Goal: Transaction & Acquisition: Purchase product/service

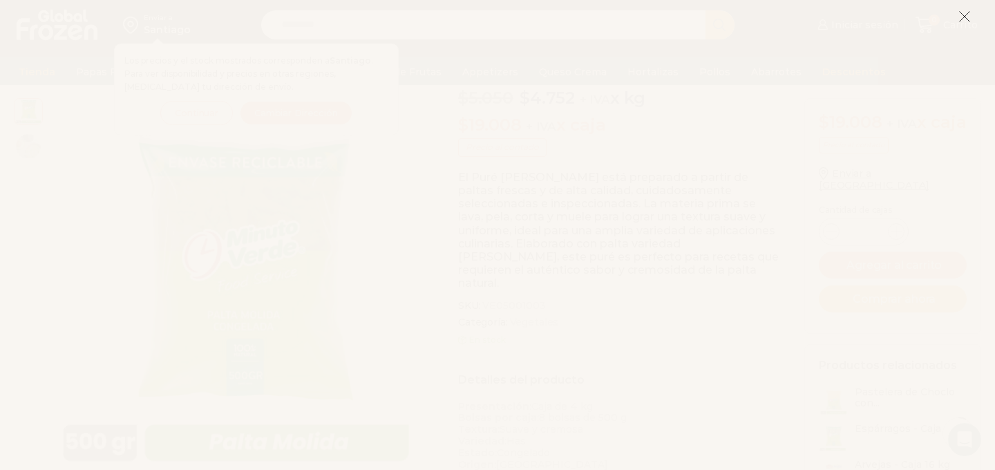
click at [964, 13] on icon at bounding box center [965, 16] width 12 height 12
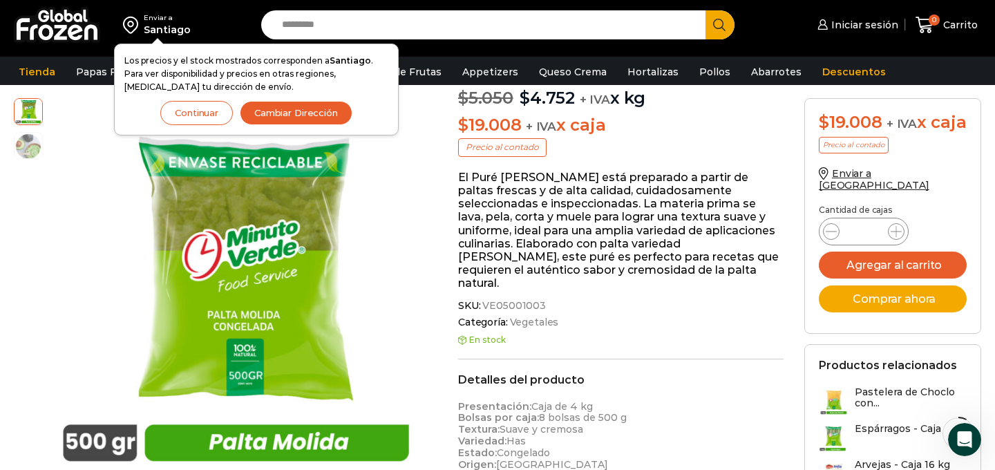
click at [318, 116] on button "Cambiar Dirección" at bounding box center [296, 113] width 113 height 24
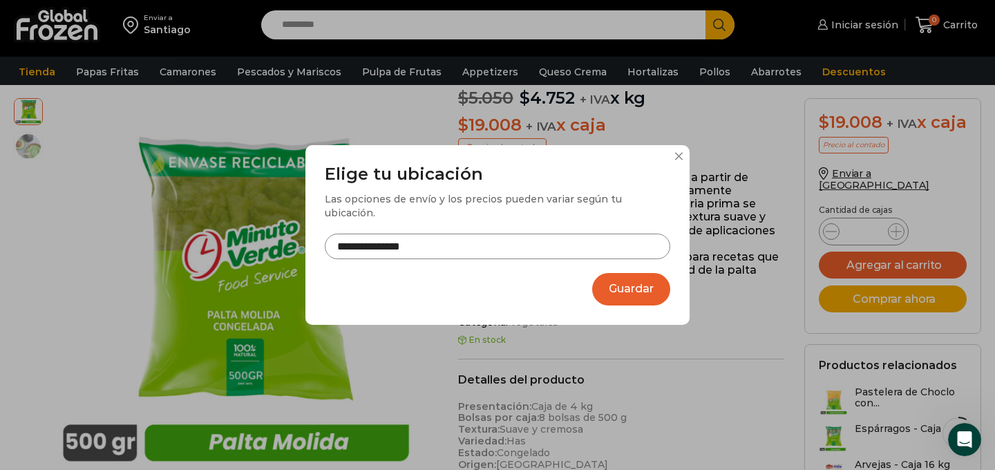
click at [623, 280] on button "Guardar" at bounding box center [631, 289] width 78 height 32
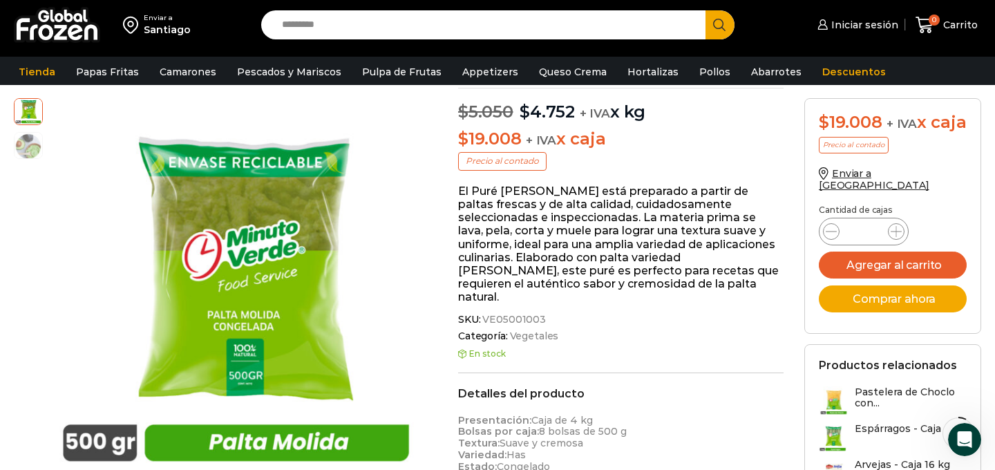
scroll to position [124, 0]
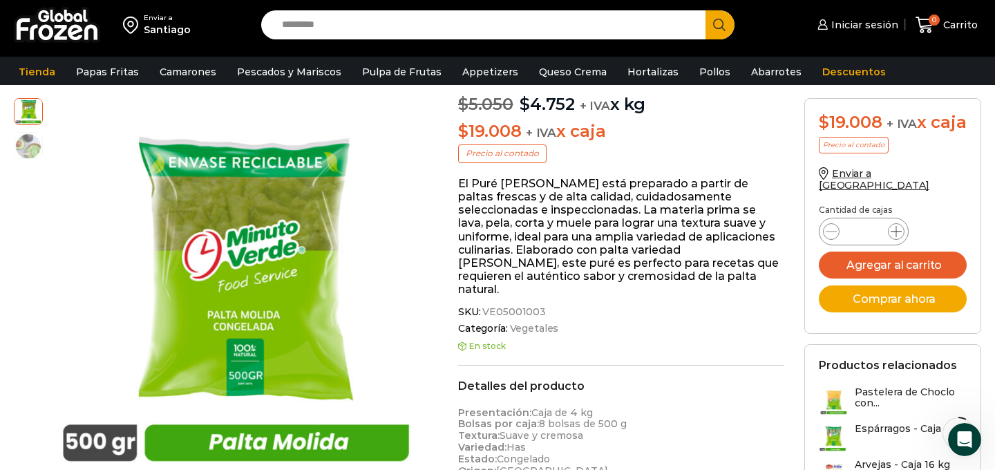
click at [900, 234] on icon at bounding box center [896, 231] width 11 height 11
type input "*"
click at [886, 272] on button "Agregar al carrito" at bounding box center [893, 265] width 148 height 27
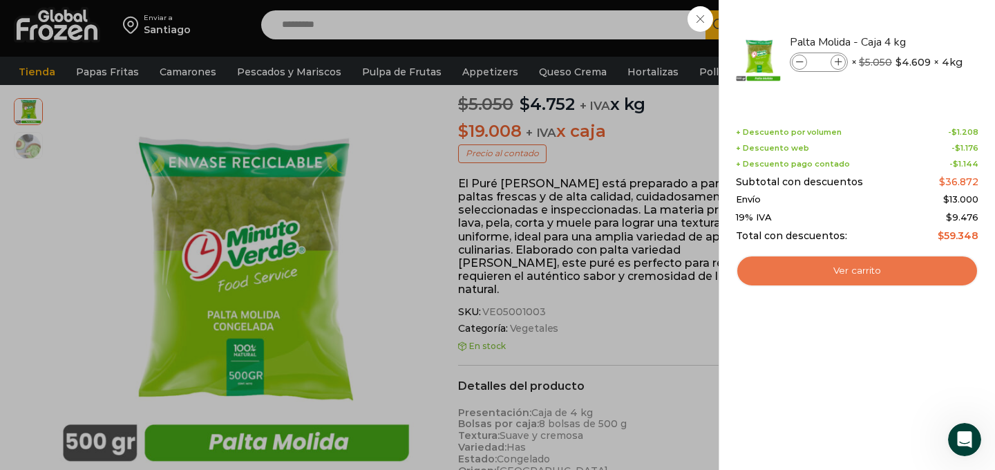
click at [844, 267] on link "Ver carrito" at bounding box center [857, 271] width 243 height 32
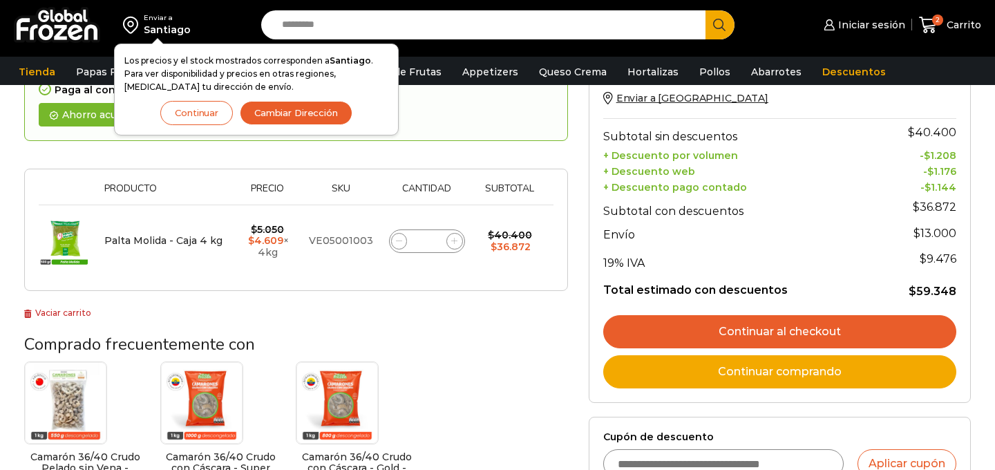
click at [206, 111] on button "Continuar" at bounding box center [196, 113] width 73 height 24
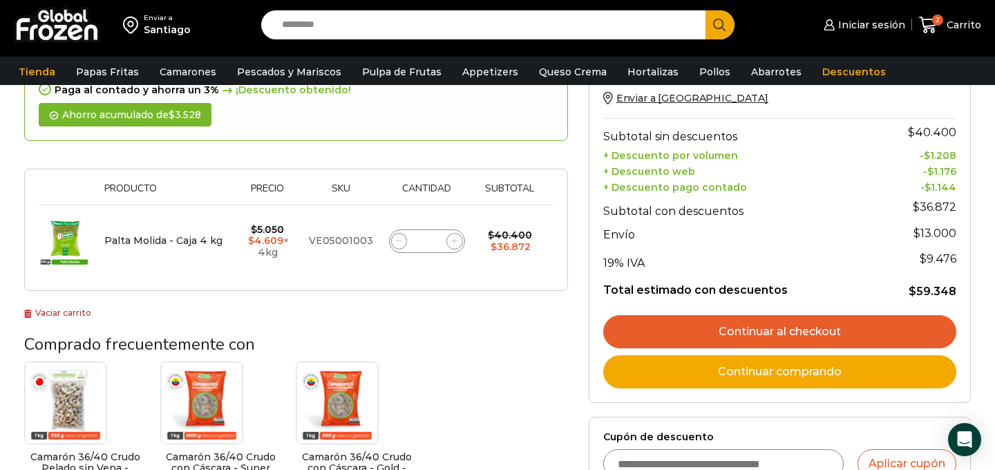
click at [451, 240] on icon at bounding box center [454, 241] width 6 height 6
type input "*"
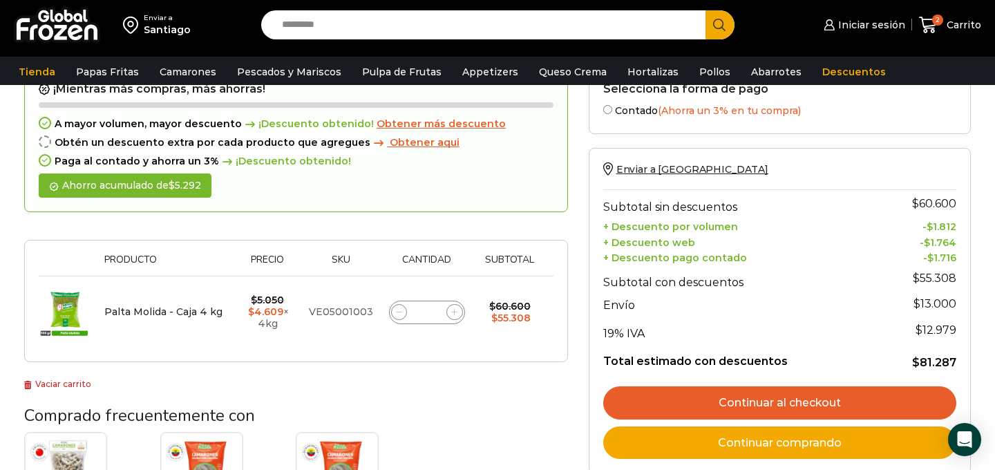
scroll to position [140, 0]
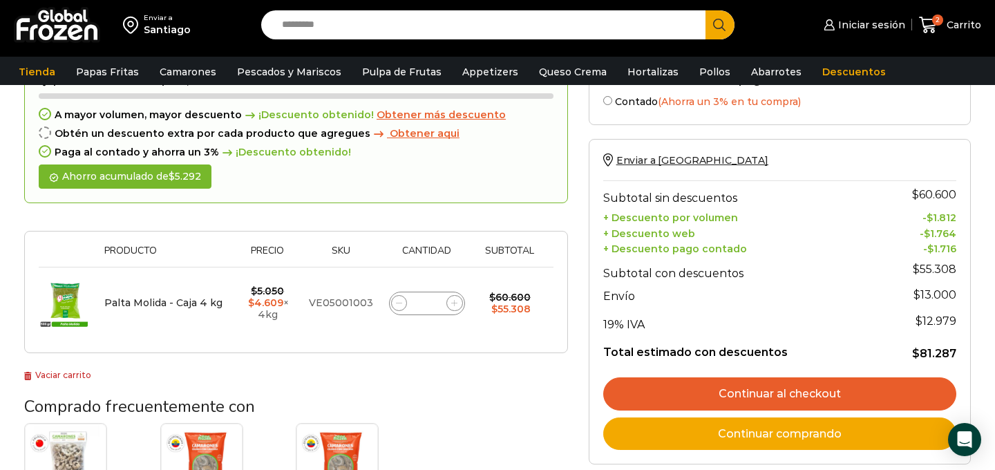
click at [454, 302] on icon at bounding box center [454, 303] width 6 height 6
type input "*"
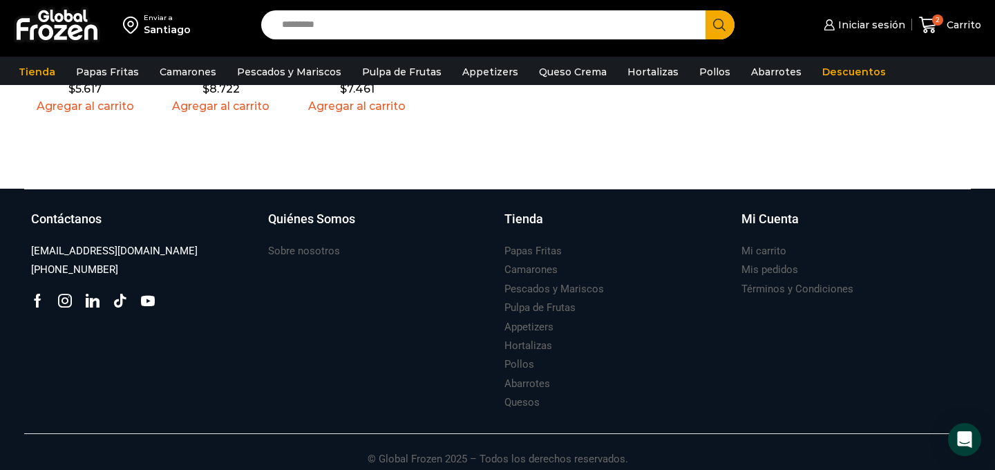
scroll to position [623, 0]
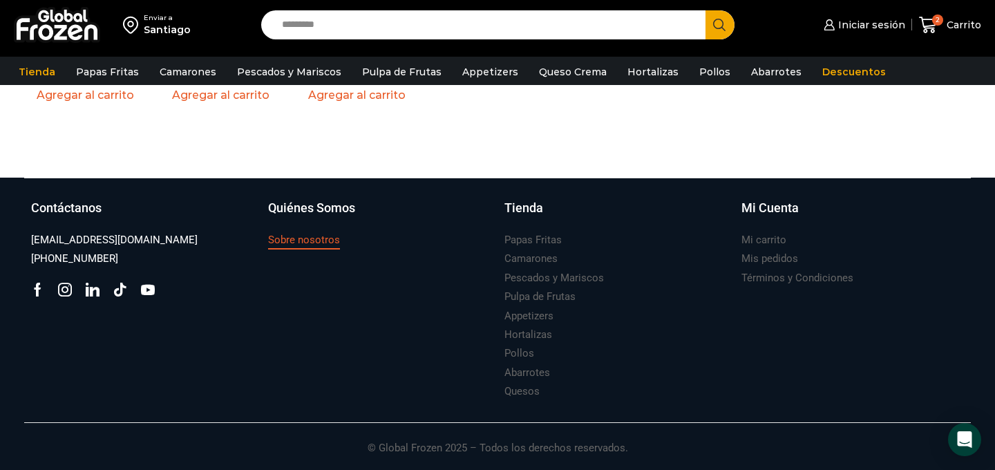
click at [308, 239] on h3 "Sobre nosotros" at bounding box center [304, 240] width 72 height 15
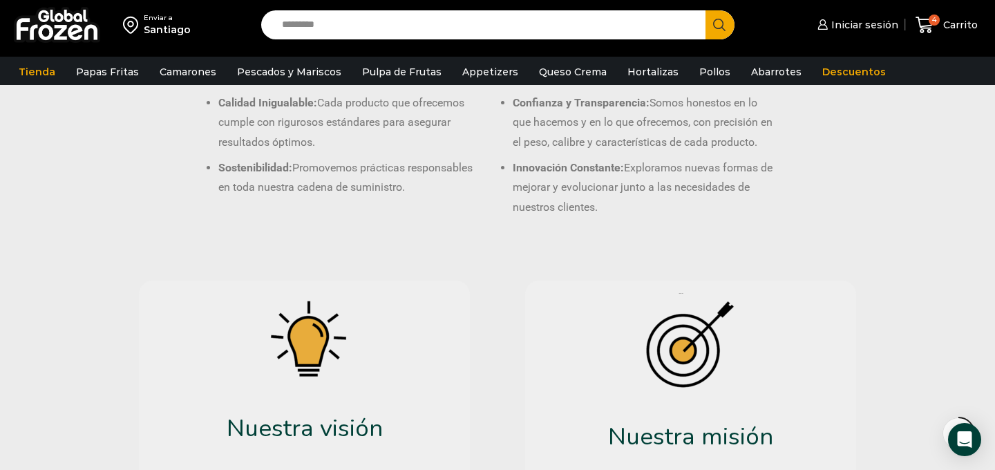
scroll to position [335, 0]
